Goal: Check status

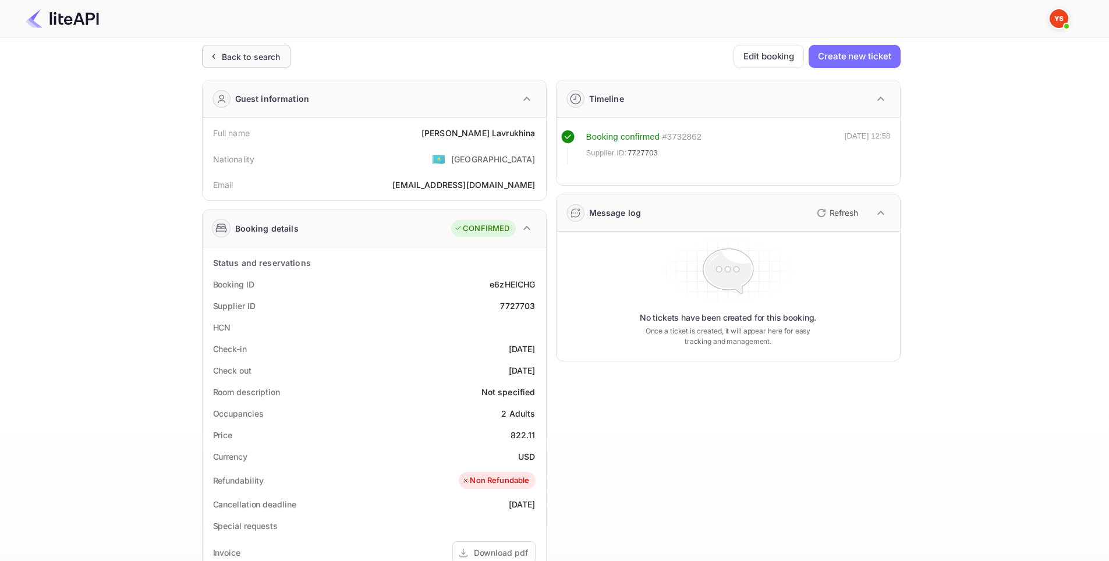
click at [247, 52] on div "Back to search" at bounding box center [251, 57] width 59 height 12
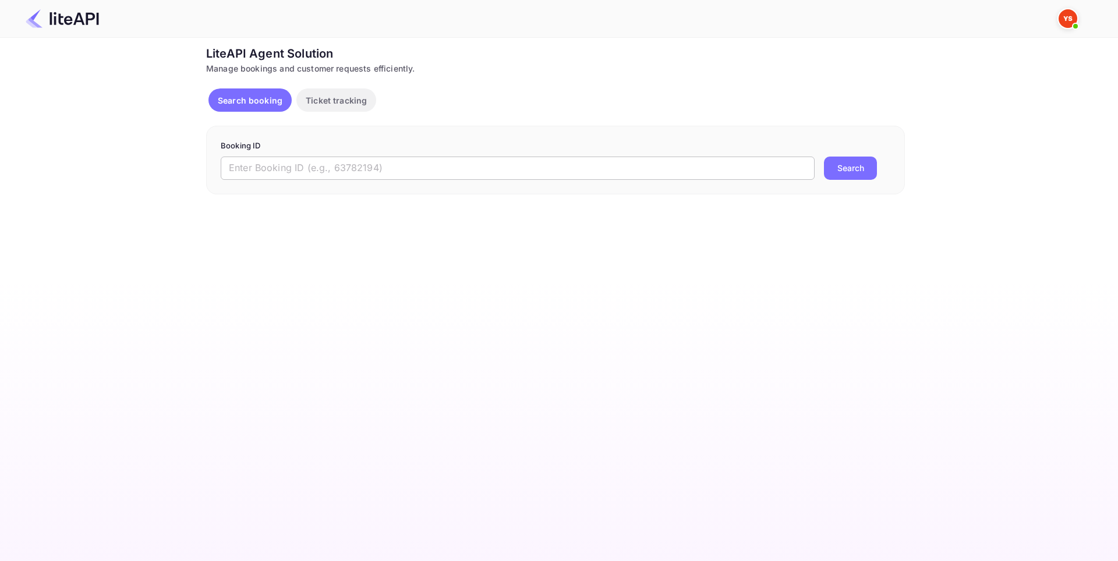
click at [373, 168] on input "text" at bounding box center [518, 168] width 594 height 23
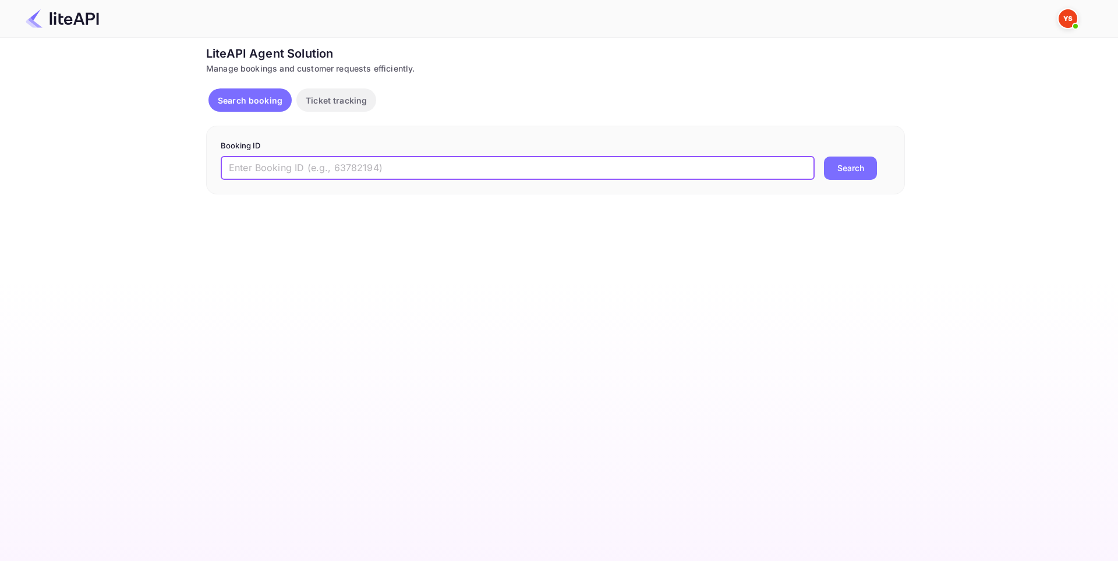
paste input "8975738"
type input "8975738"
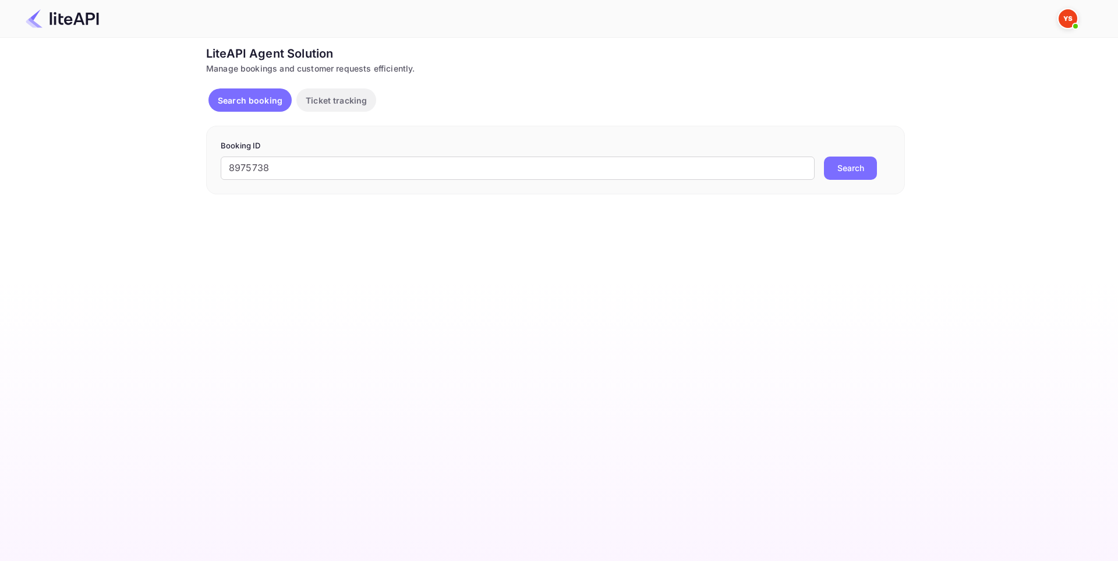
click at [852, 168] on button "Search" at bounding box center [850, 168] width 53 height 23
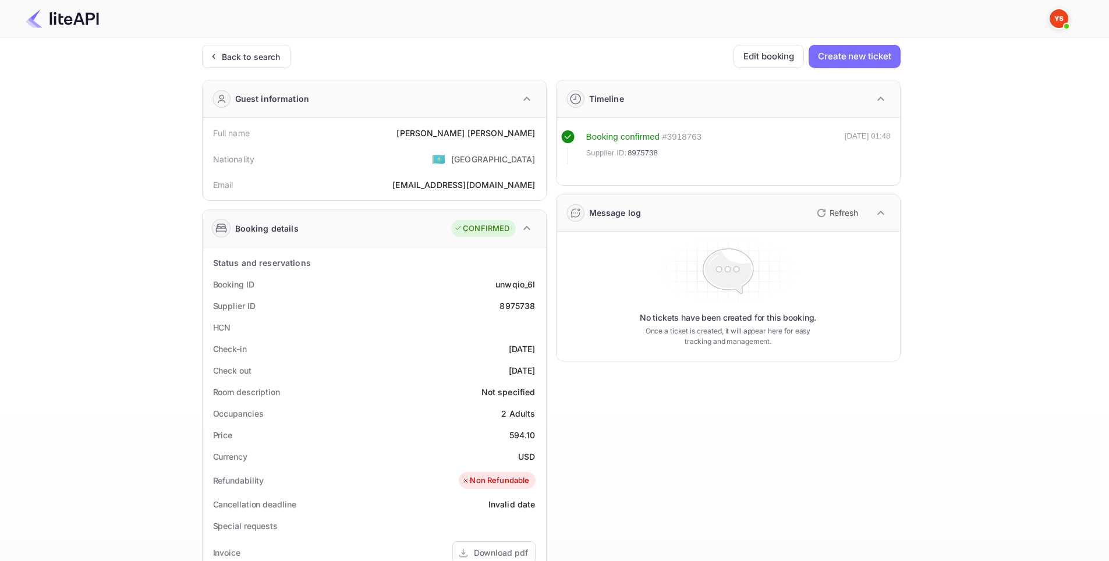
click at [515, 307] on div "8975738" at bounding box center [517, 306] width 36 height 12
copy div "8975738"
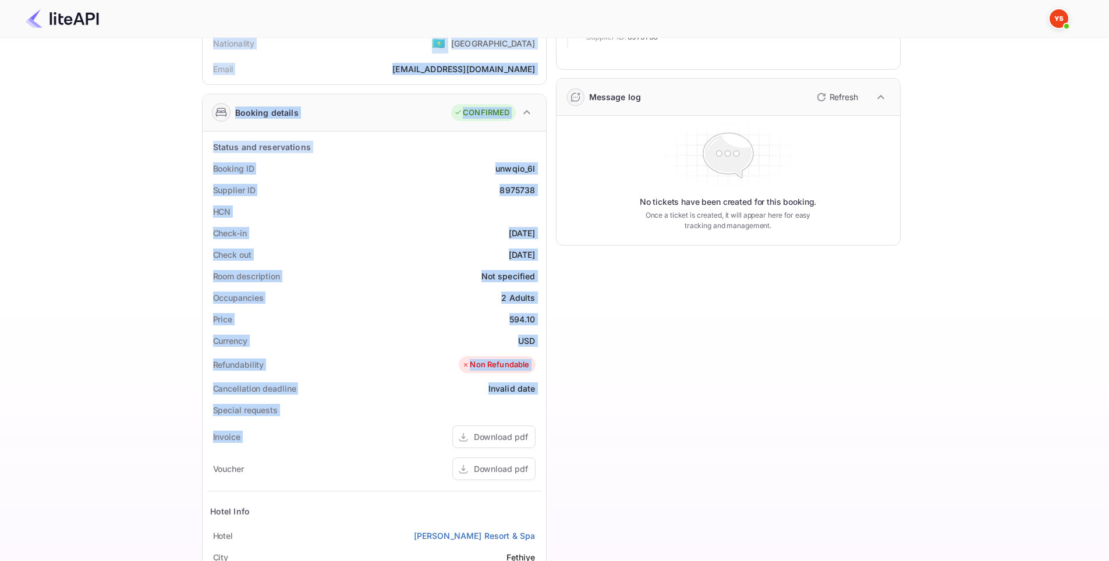
scroll to position [286, 0]
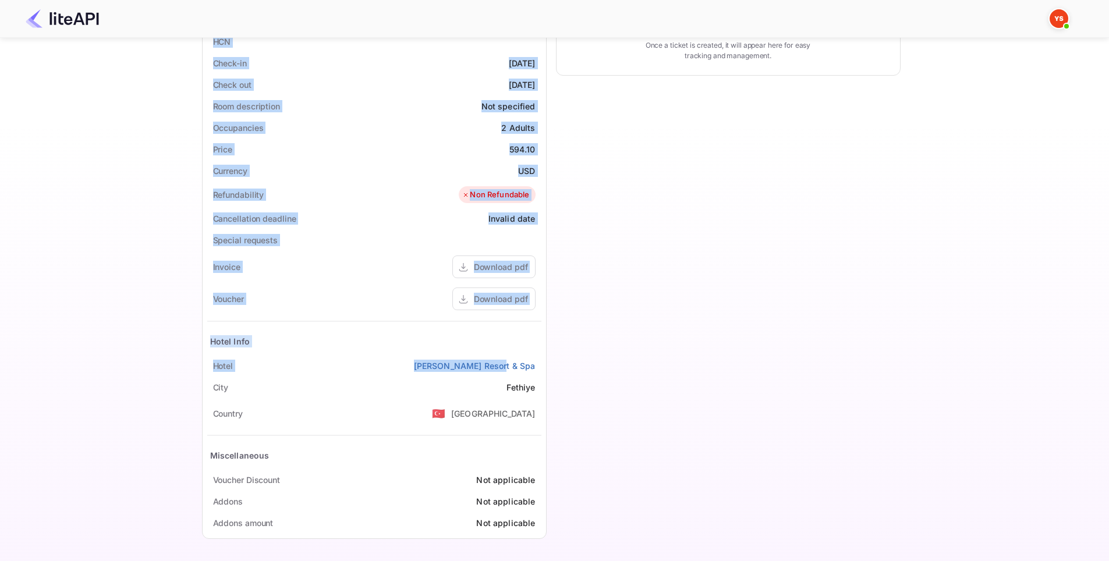
drag, startPoint x: 189, startPoint y: 127, endPoint x: 543, endPoint y: 365, distance: 427.0
click at [543, 365] on div "Ticket Affiliate URL [URL][DOMAIN_NAME] Business partner name Nuitee Travel Cus…" at bounding box center [551, 153] width 1074 height 788
copy div "Full name [PERSON_NAME] Nationality 🇰🇿 [DEMOGRAPHIC_DATA] Email [EMAIL_ADDRESS]…"
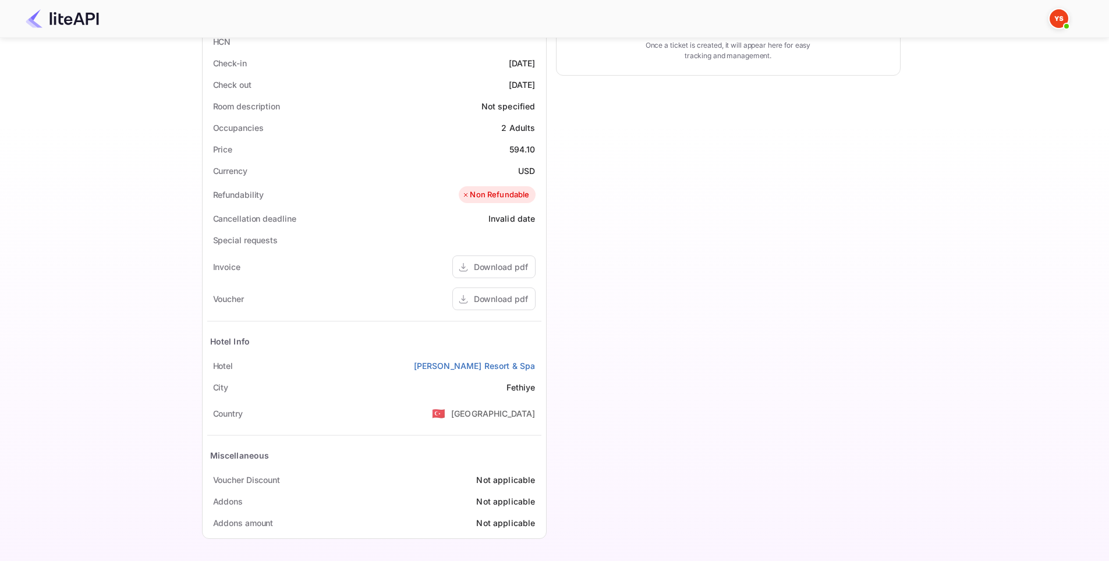
click at [669, 218] on div "Timeline Booking confirmed # 3918763 Supplier ID: 8975738 [DATE] 01:48 Message …" at bounding box center [724, 166] width 354 height 763
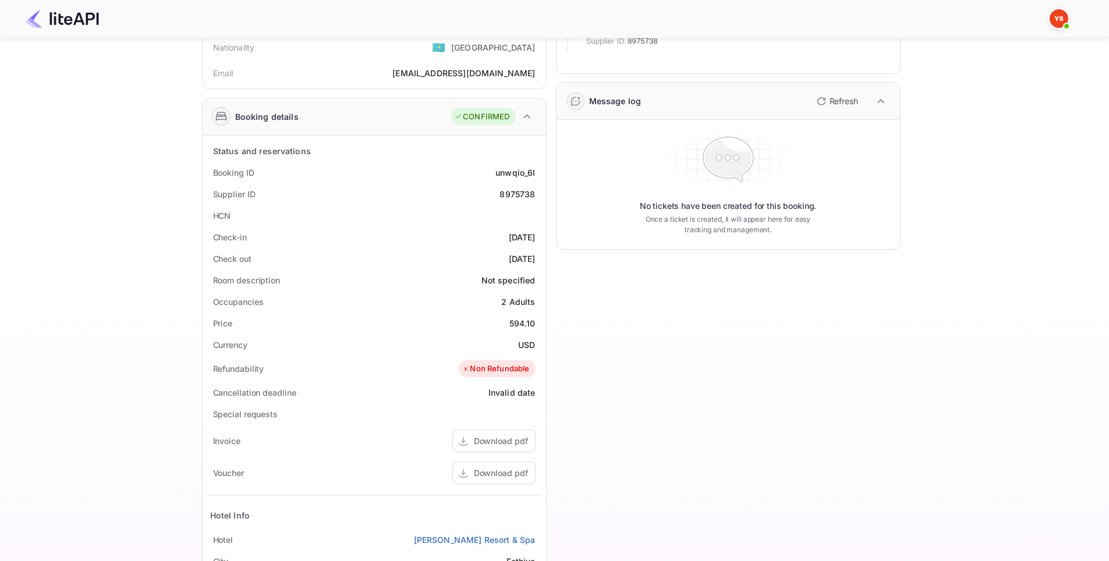
scroll to position [111, 0]
drag, startPoint x: 31, startPoint y: 429, endPoint x: 47, endPoint y: 446, distance: 22.7
click at [32, 429] on div "Ticket Affiliate URL [URL][DOMAIN_NAME] Business partner name Nuitee Travel Cus…" at bounding box center [551, 328] width 1074 height 788
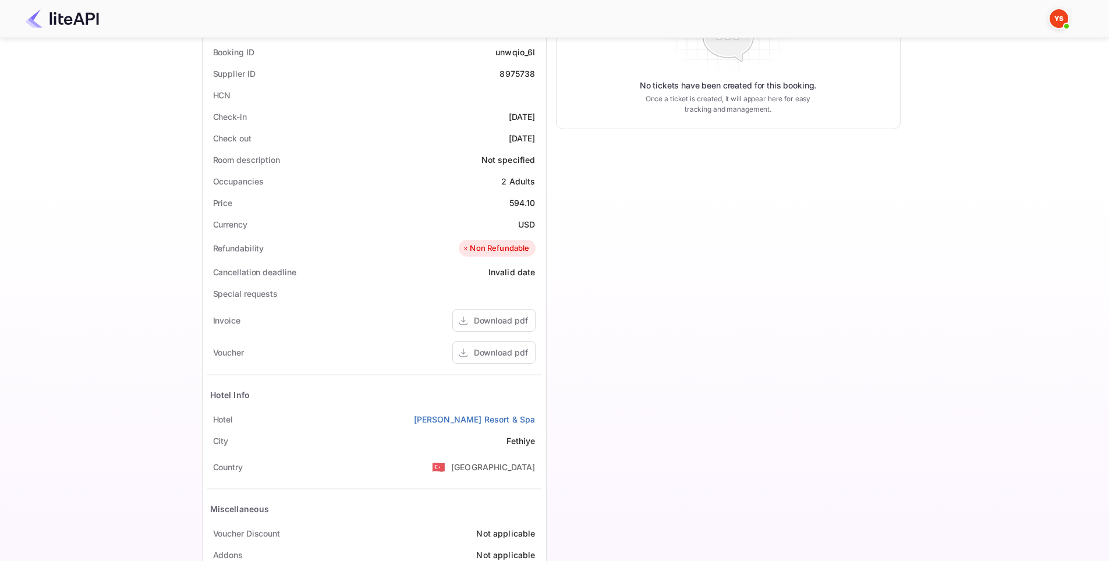
scroll to position [286, 0]
